Goal: Transaction & Acquisition: Purchase product/service

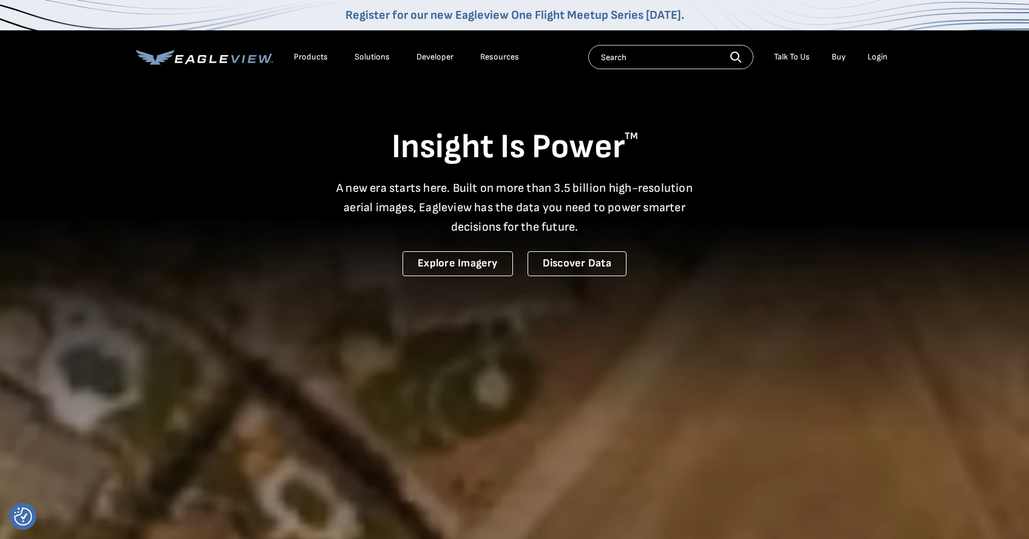
click at [879, 57] on div "Login" at bounding box center [878, 57] width 20 height 11
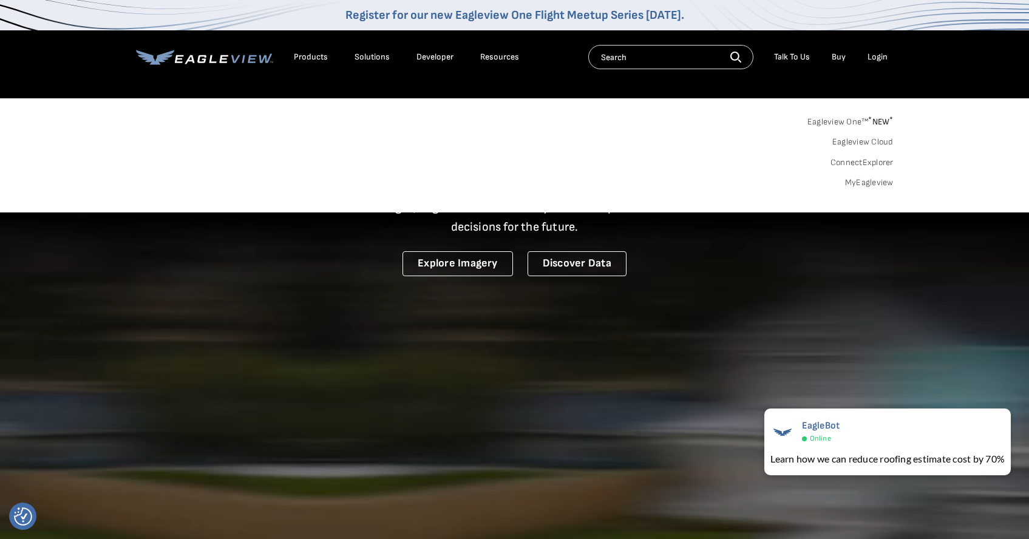
click at [882, 54] on div "Login" at bounding box center [878, 57] width 20 height 11
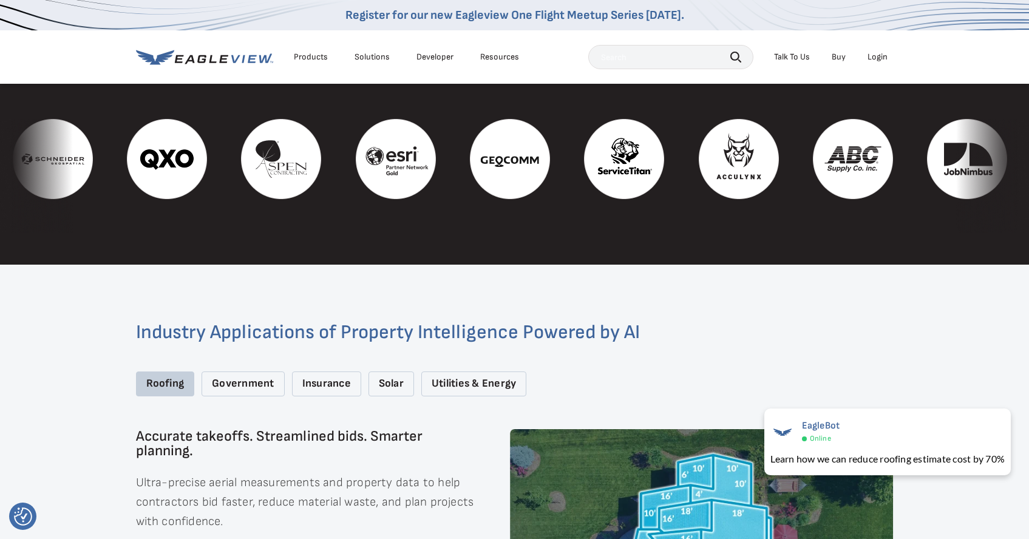
scroll to position [1460, 0]
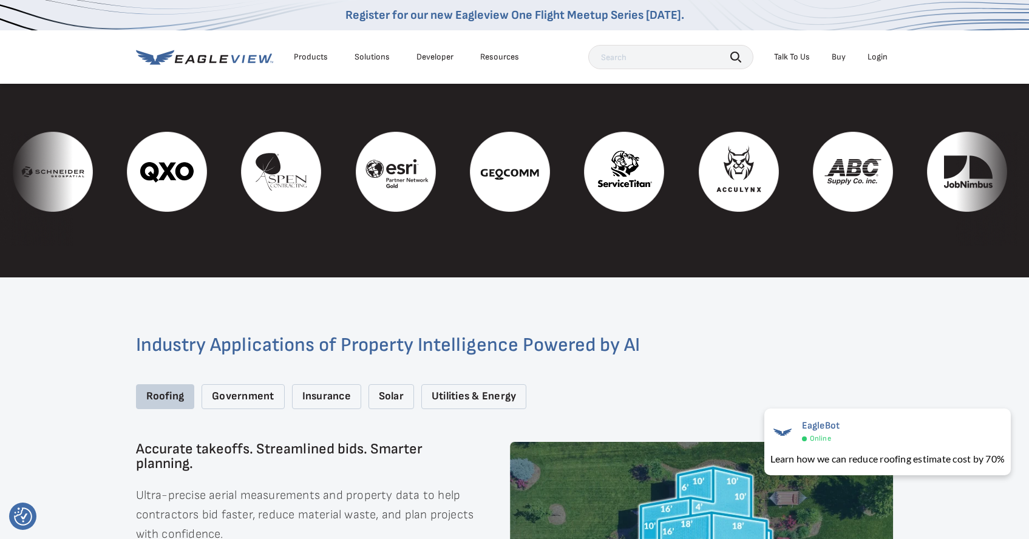
click at [397, 385] on div "Solar" at bounding box center [392, 396] width 46 height 25
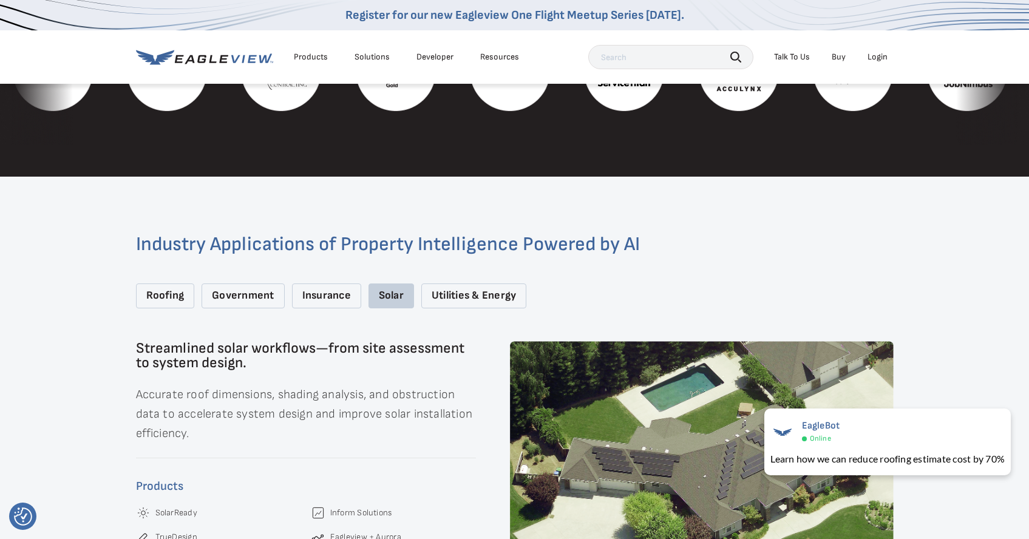
scroll to position [1689, 0]
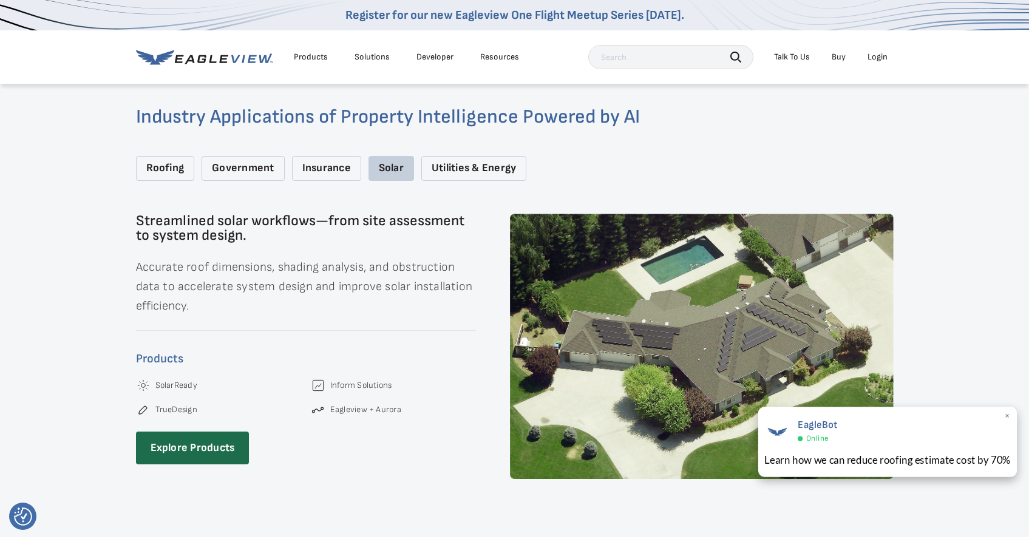
click at [1008, 414] on span "×" at bounding box center [1007, 416] width 7 height 13
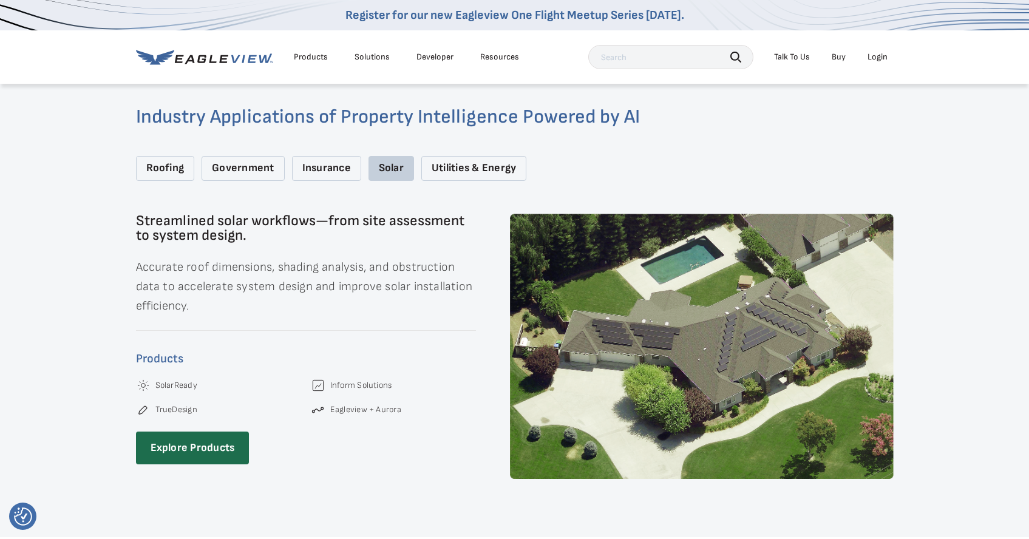
click at [877, 56] on div "Login" at bounding box center [878, 57] width 20 height 11
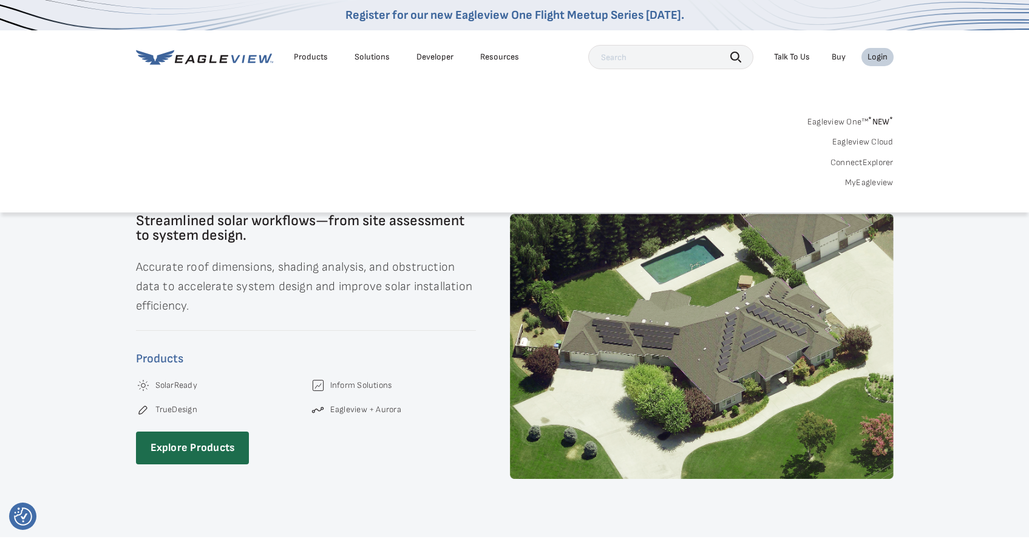
click at [862, 182] on link "MyEagleview" at bounding box center [869, 182] width 49 height 11
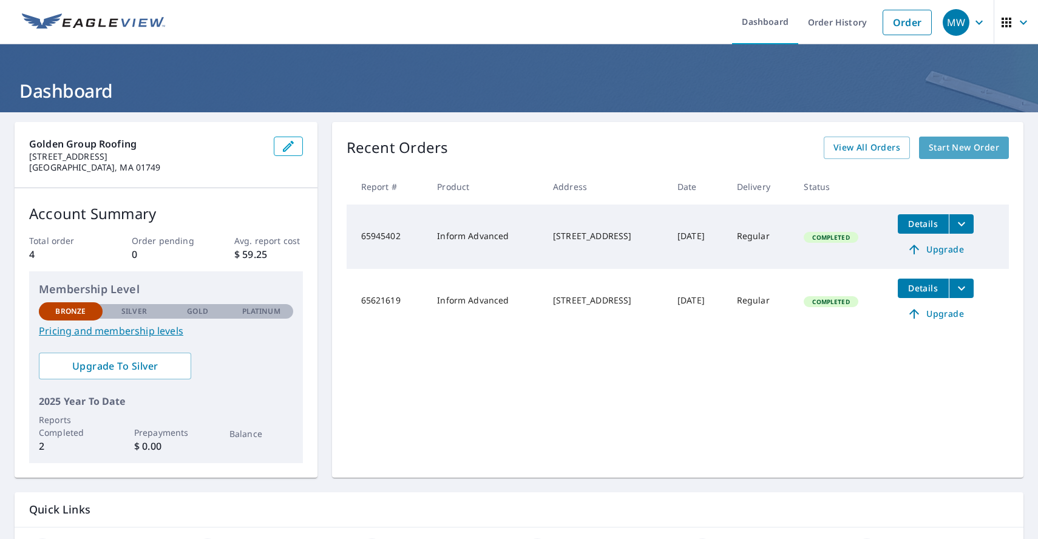
click at [945, 143] on span "Start New Order" at bounding box center [964, 147] width 70 height 15
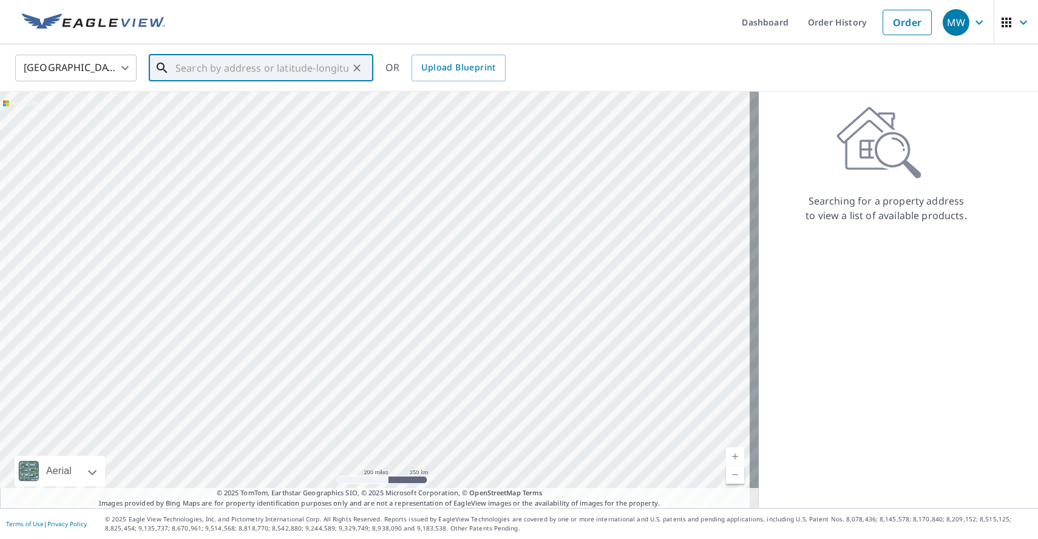
click at [250, 69] on input "text" at bounding box center [261, 68] width 173 height 34
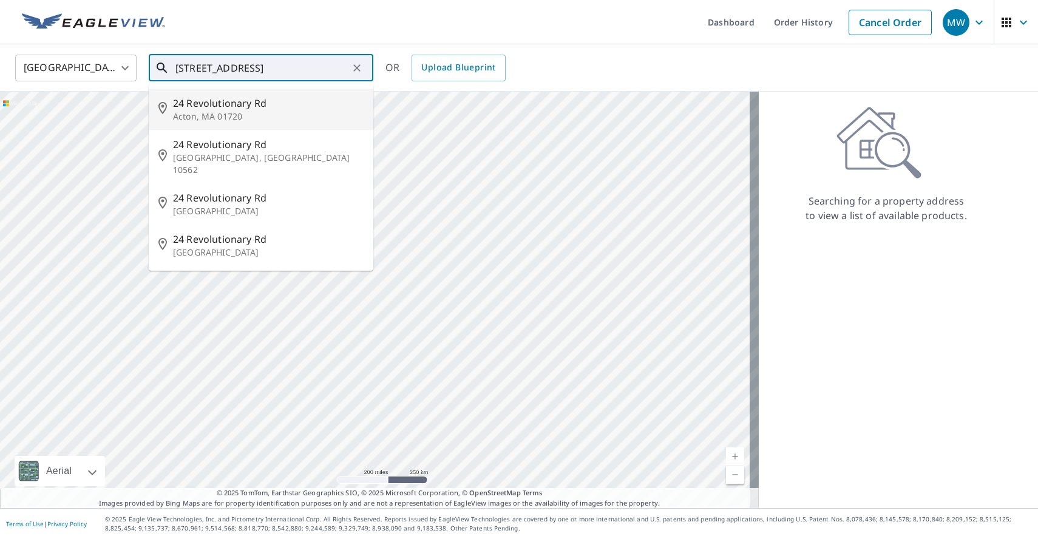
click at [201, 105] on span "24 Revolutionary Rd" at bounding box center [268, 103] width 191 height 15
type input "24 Revolutionary Rd Acton, MA 01720"
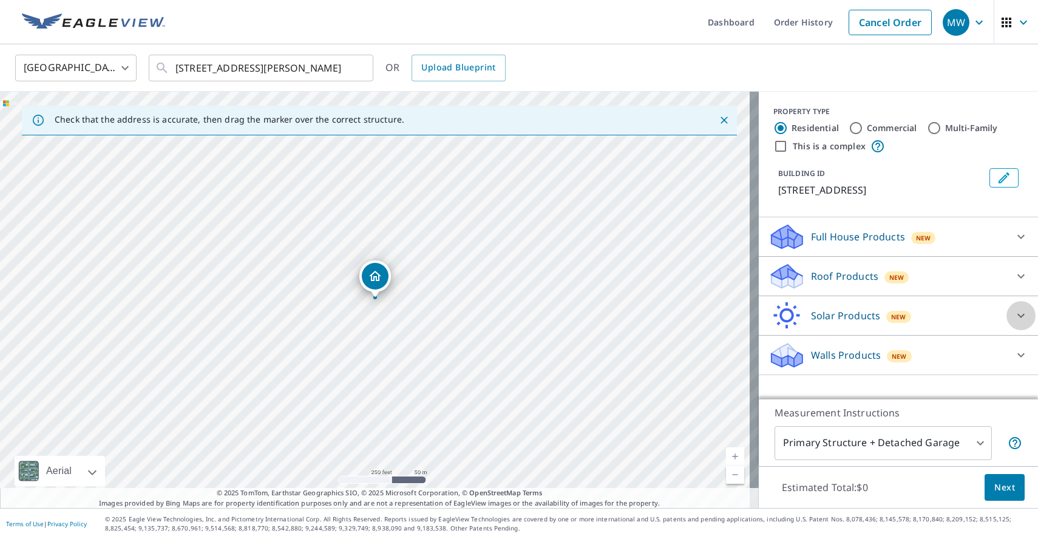
click at [1018, 316] on icon at bounding box center [1021, 316] width 7 height 4
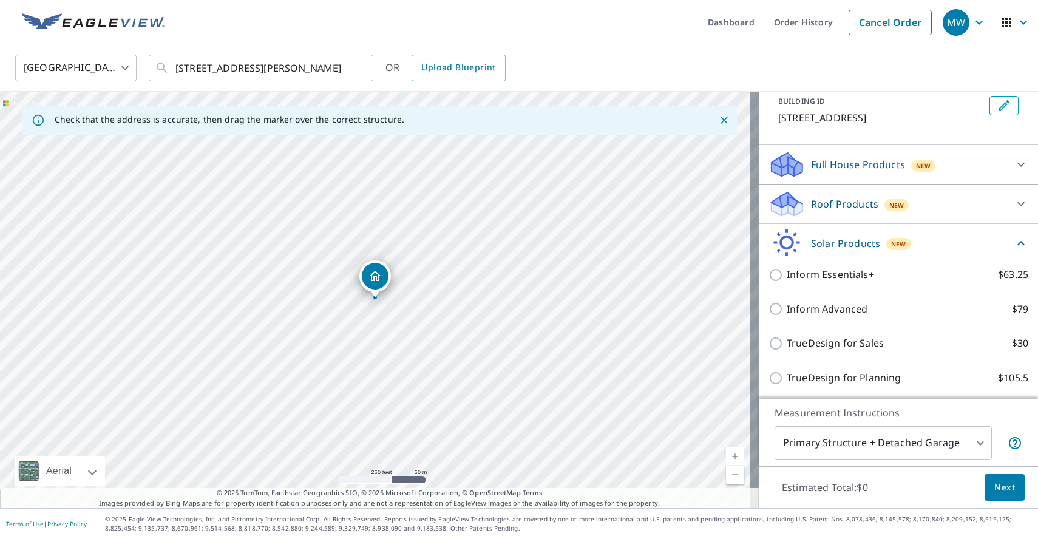
scroll to position [74, 0]
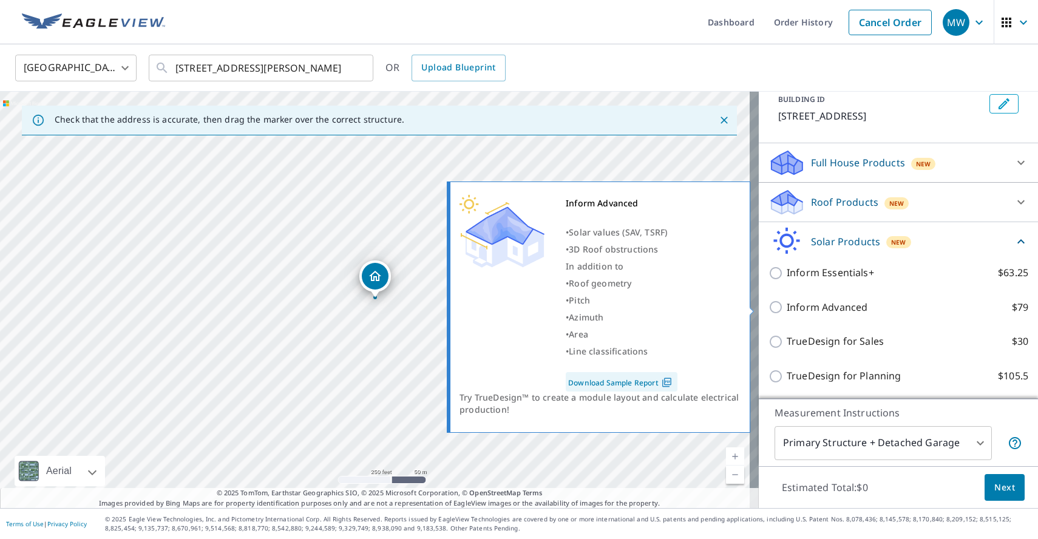
click at [769, 305] on input "Inform Advanced $79" at bounding box center [778, 307] width 18 height 15
checkbox input "true"
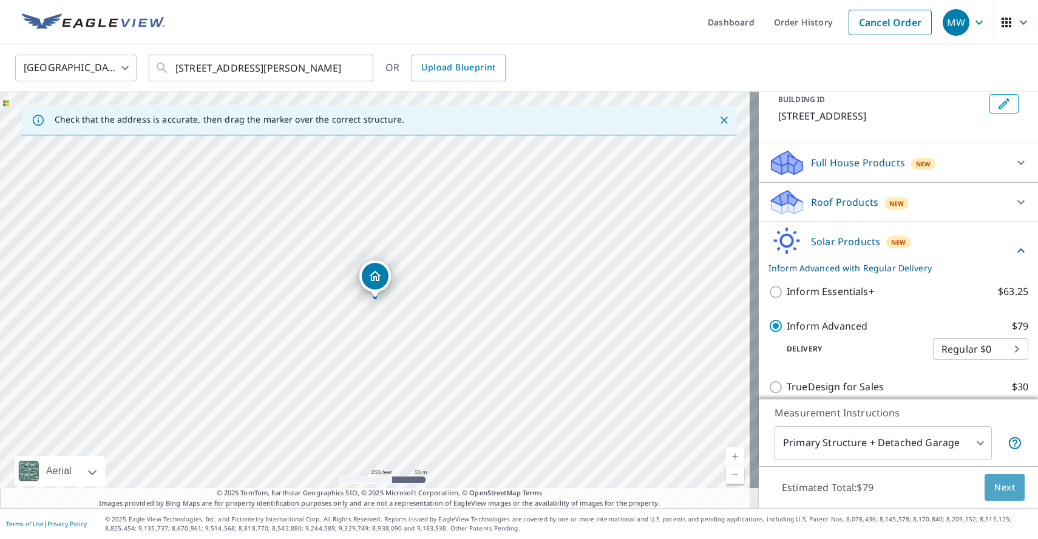
click at [996, 485] on span "Next" at bounding box center [1005, 487] width 21 height 15
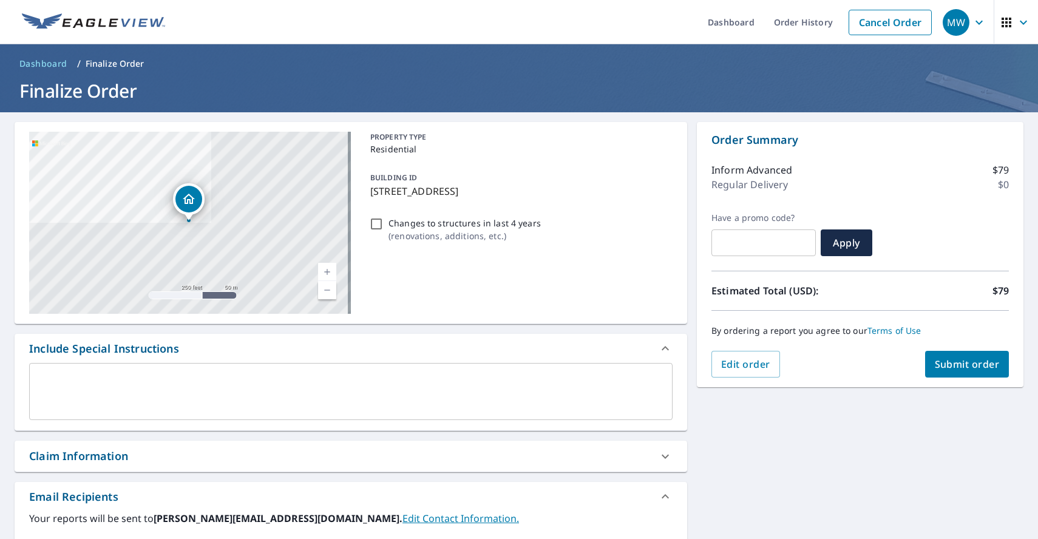
click at [950, 364] on span "Submit order" at bounding box center [967, 364] width 65 height 13
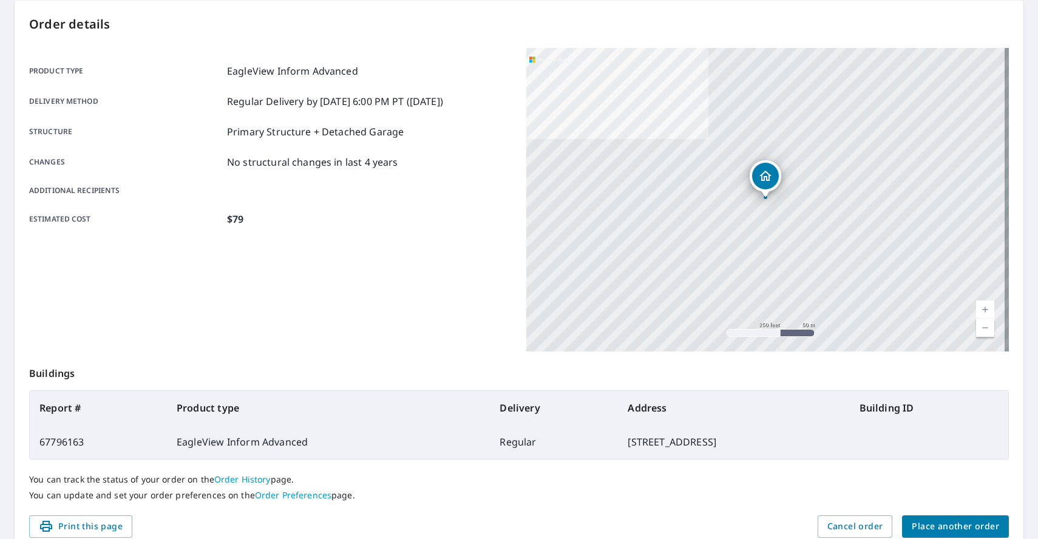
scroll to position [157, 0]
